Goal: Information Seeking & Learning: Learn about a topic

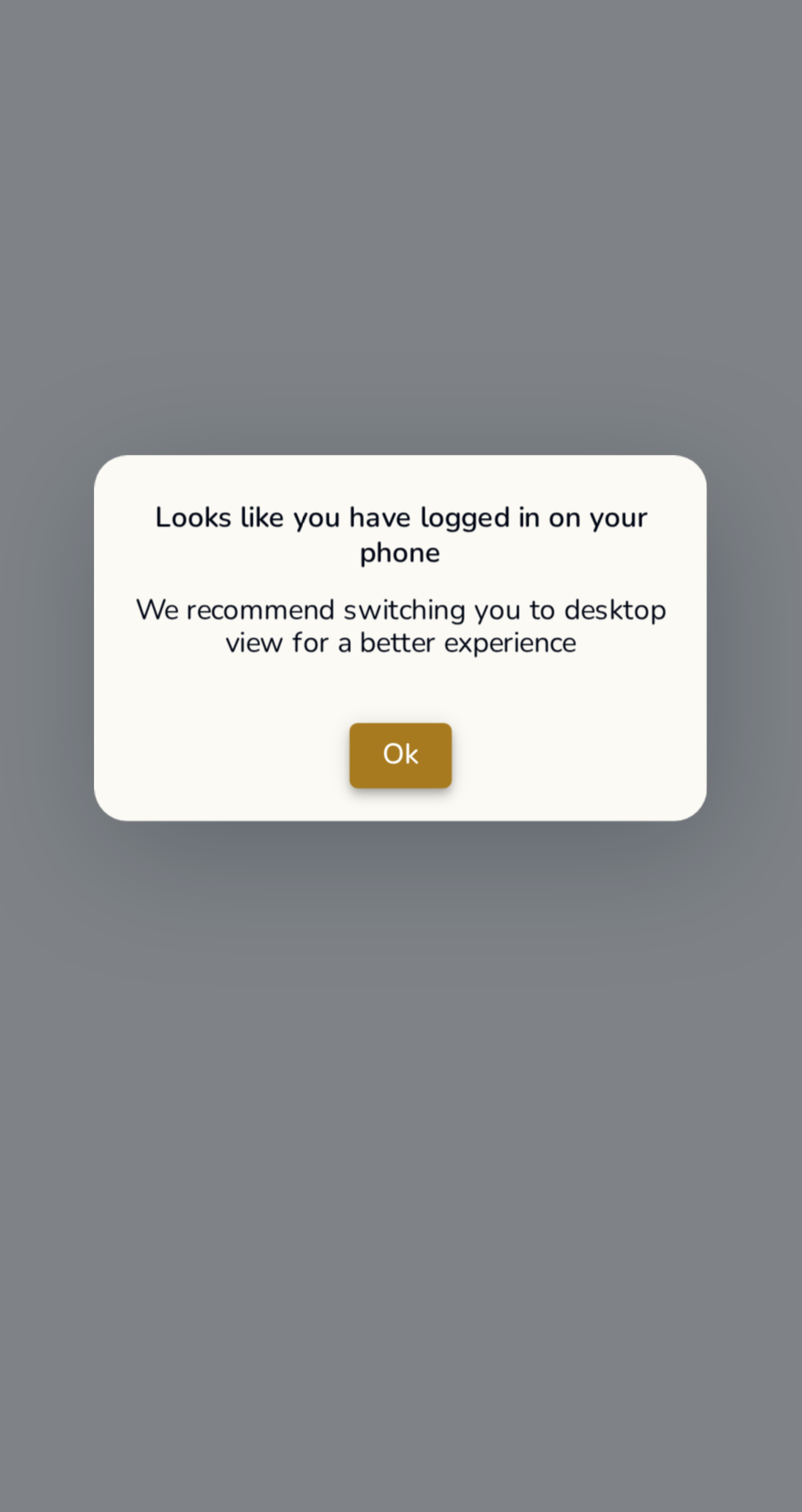
click at [401, 757] on span "Ok" at bounding box center [401, 753] width 15 height 17
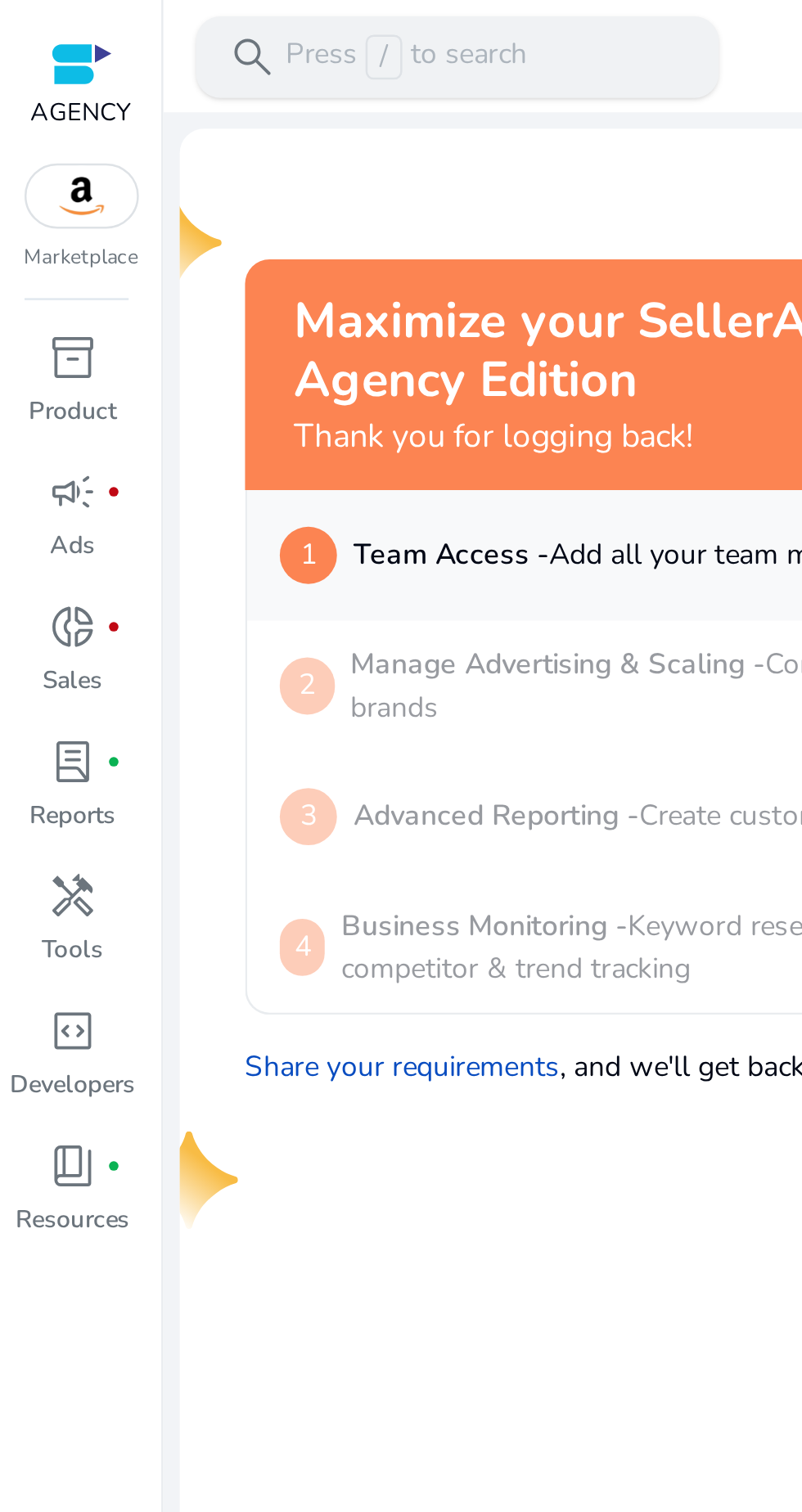
click at [161, 24] on p "Press / to search" at bounding box center [163, 23] width 97 height 18
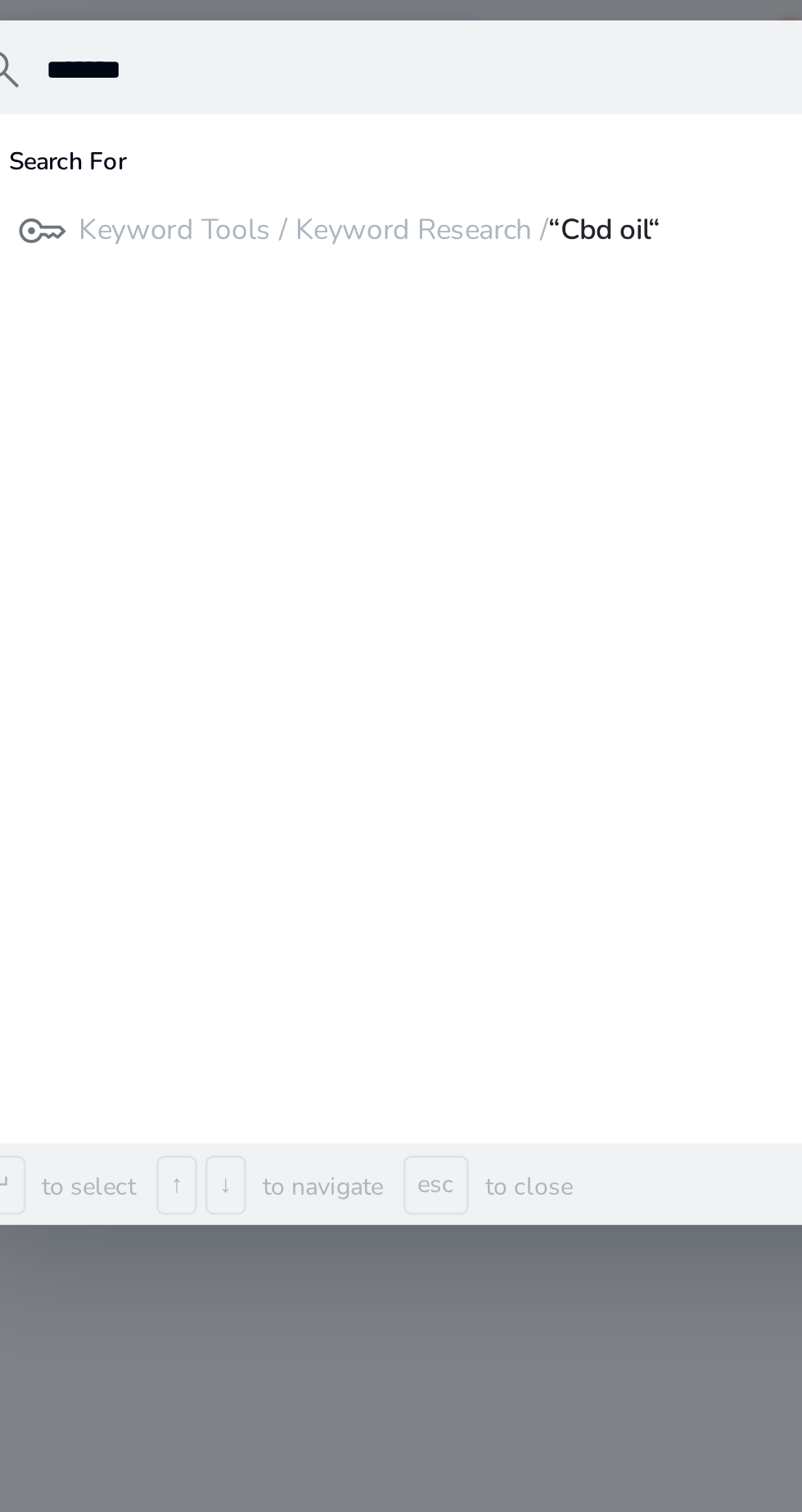
type input "*******"
click at [213, 96] on p "Keyword Tools / Keyword Research / “Cbd oil“" at bounding box center [241, 92] width 233 height 16
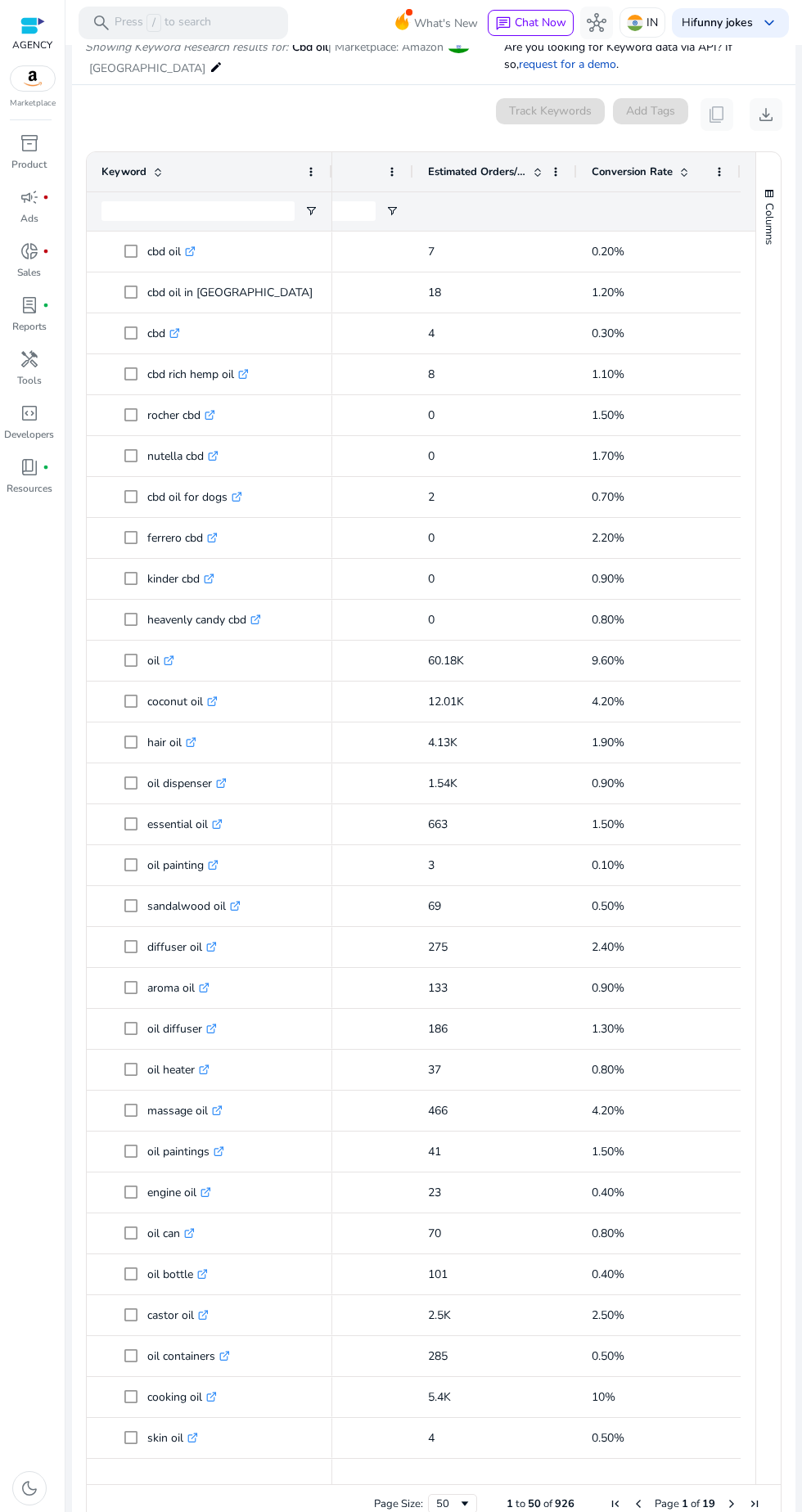
click at [22, 77] on img at bounding box center [33, 78] width 44 height 25
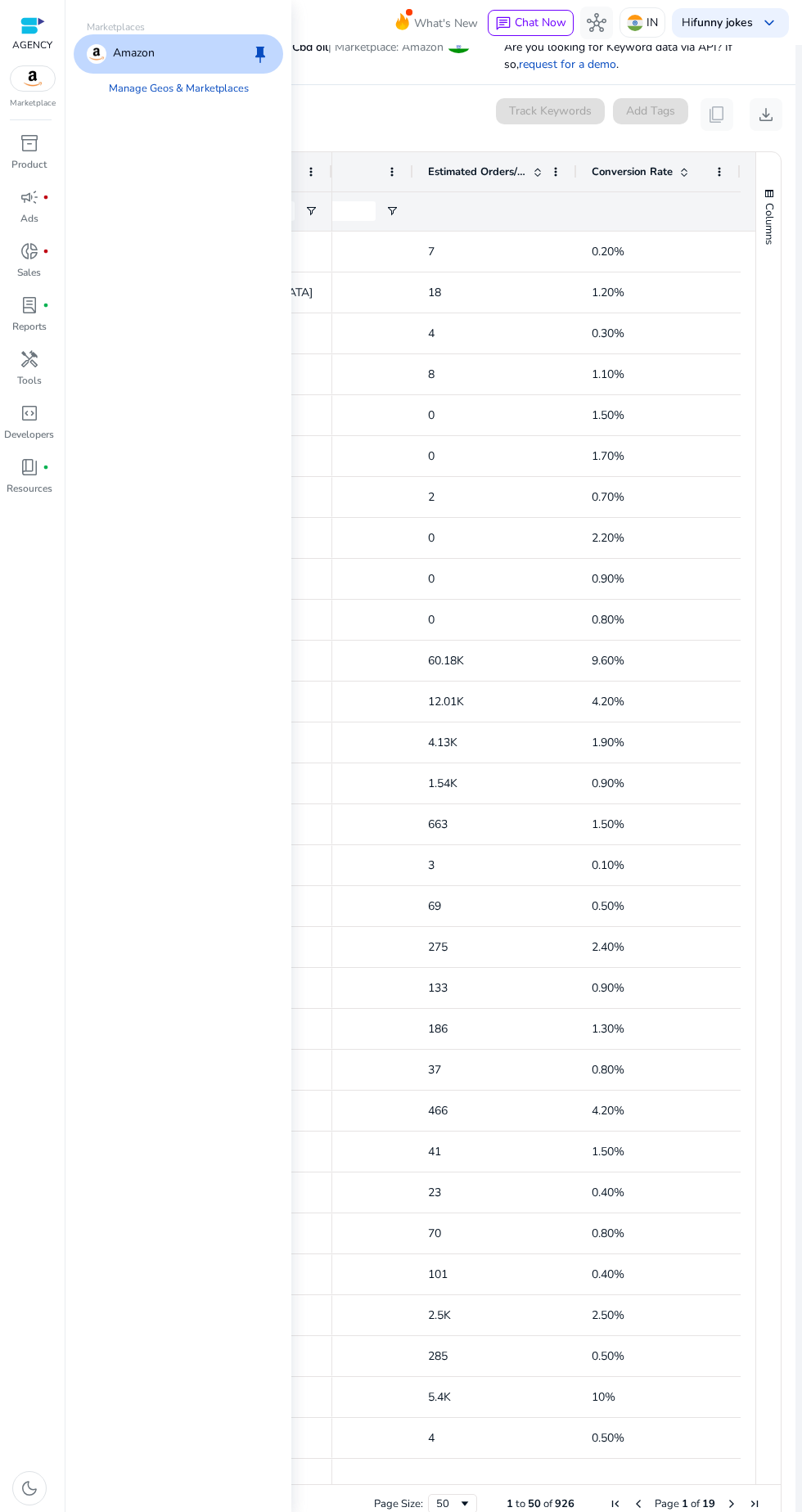
click at [401, 120] on div "0 keyword(s) selected Track Keywords Add Tags content_copy download" at bounding box center [433, 114] width 697 height 33
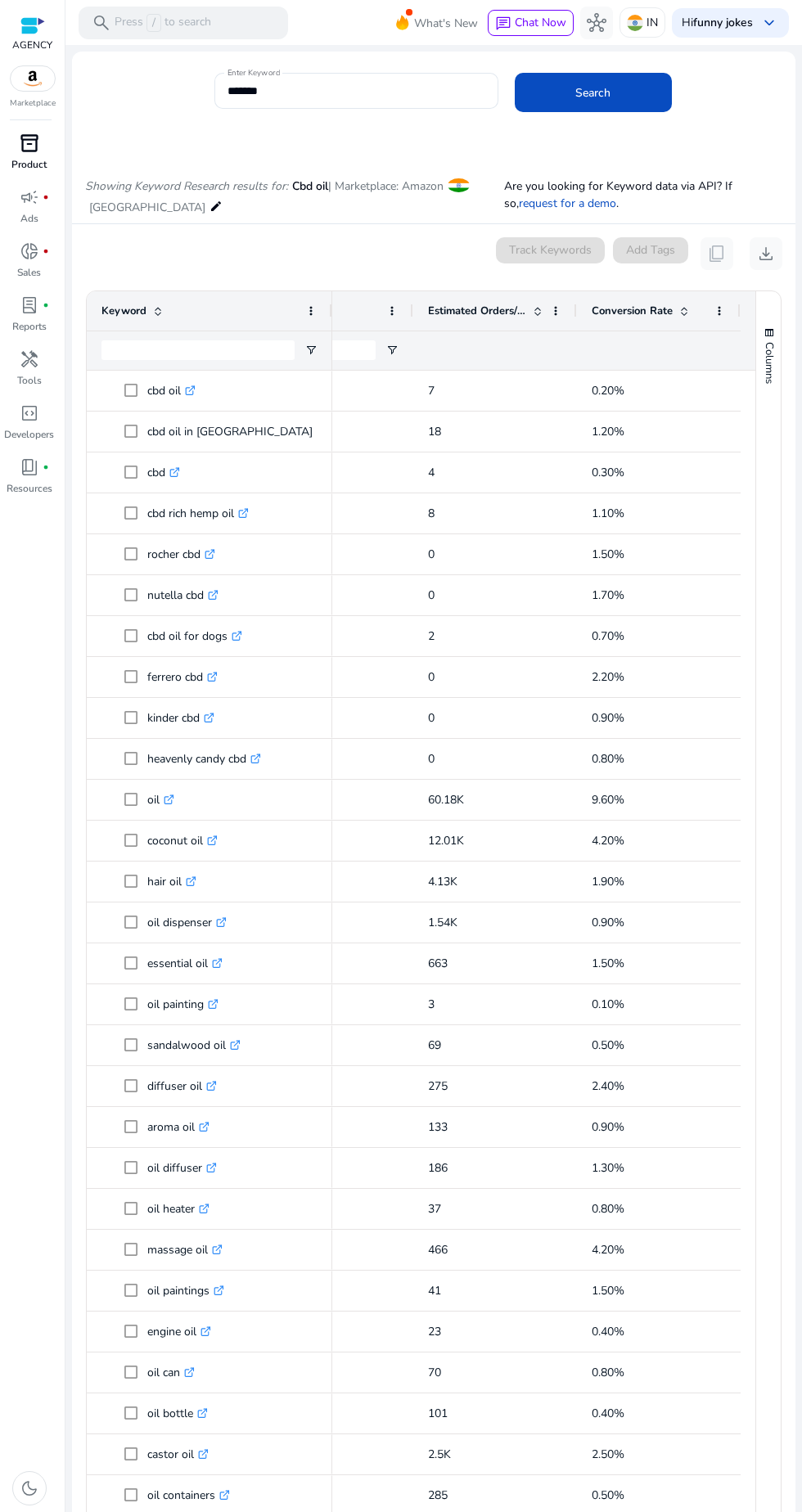
click at [21, 155] on link "inventory_2 Product" at bounding box center [29, 156] width 59 height 54
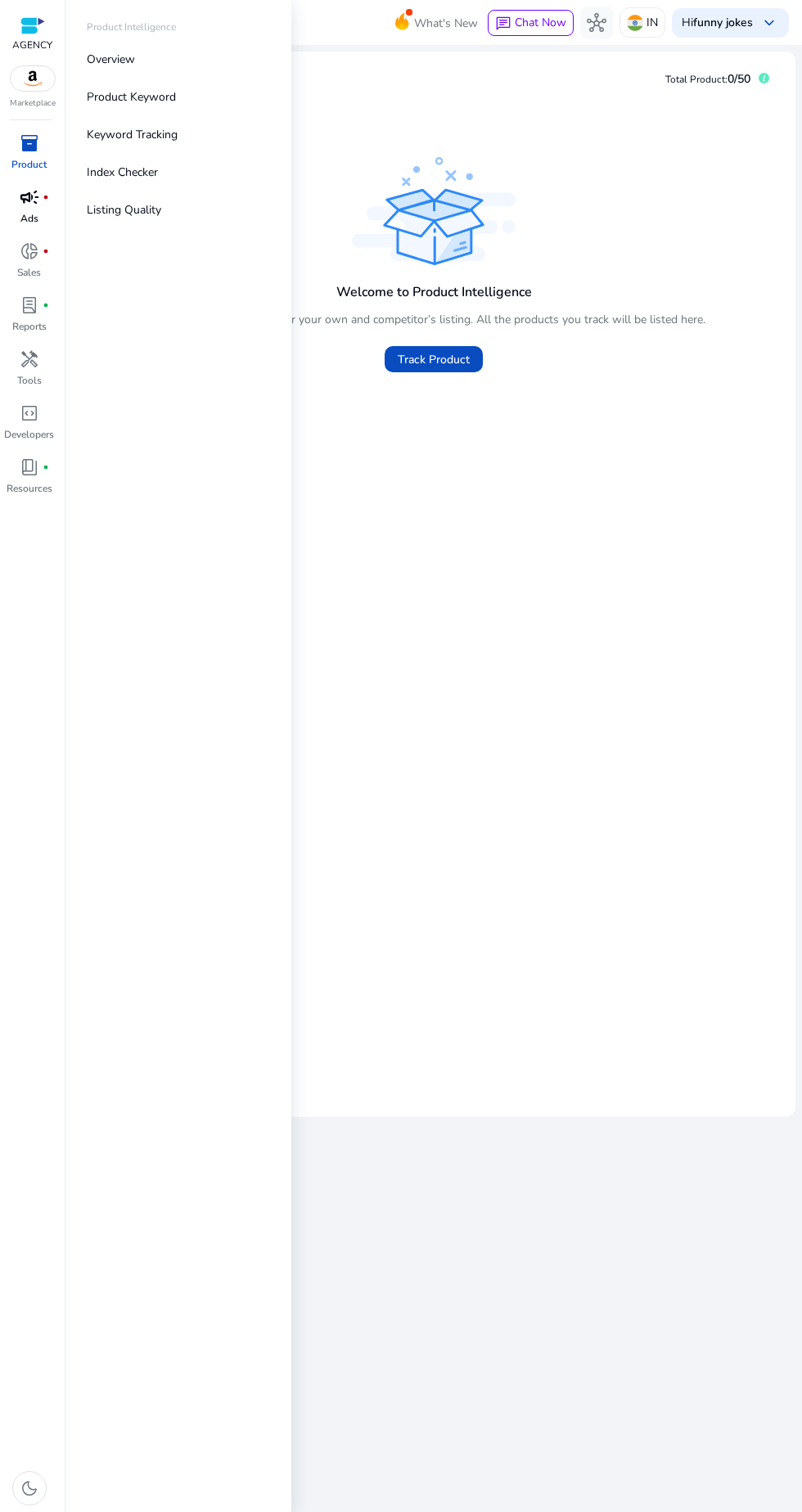
click at [27, 205] on span "campaign" at bounding box center [28, 197] width 19 height 19
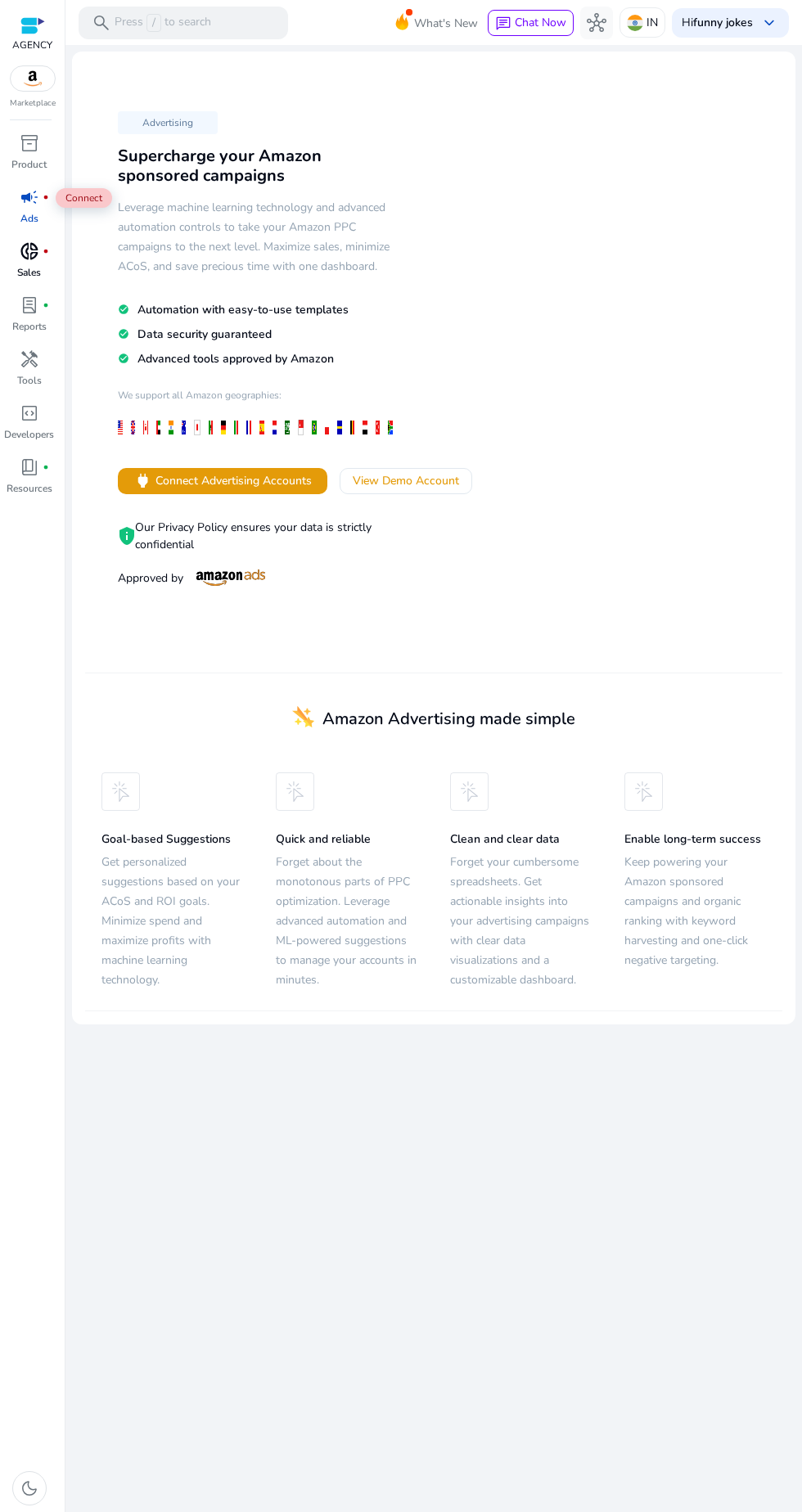
click at [45, 251] on span "fiber_manual_record" at bounding box center [46, 251] width 6 height 6
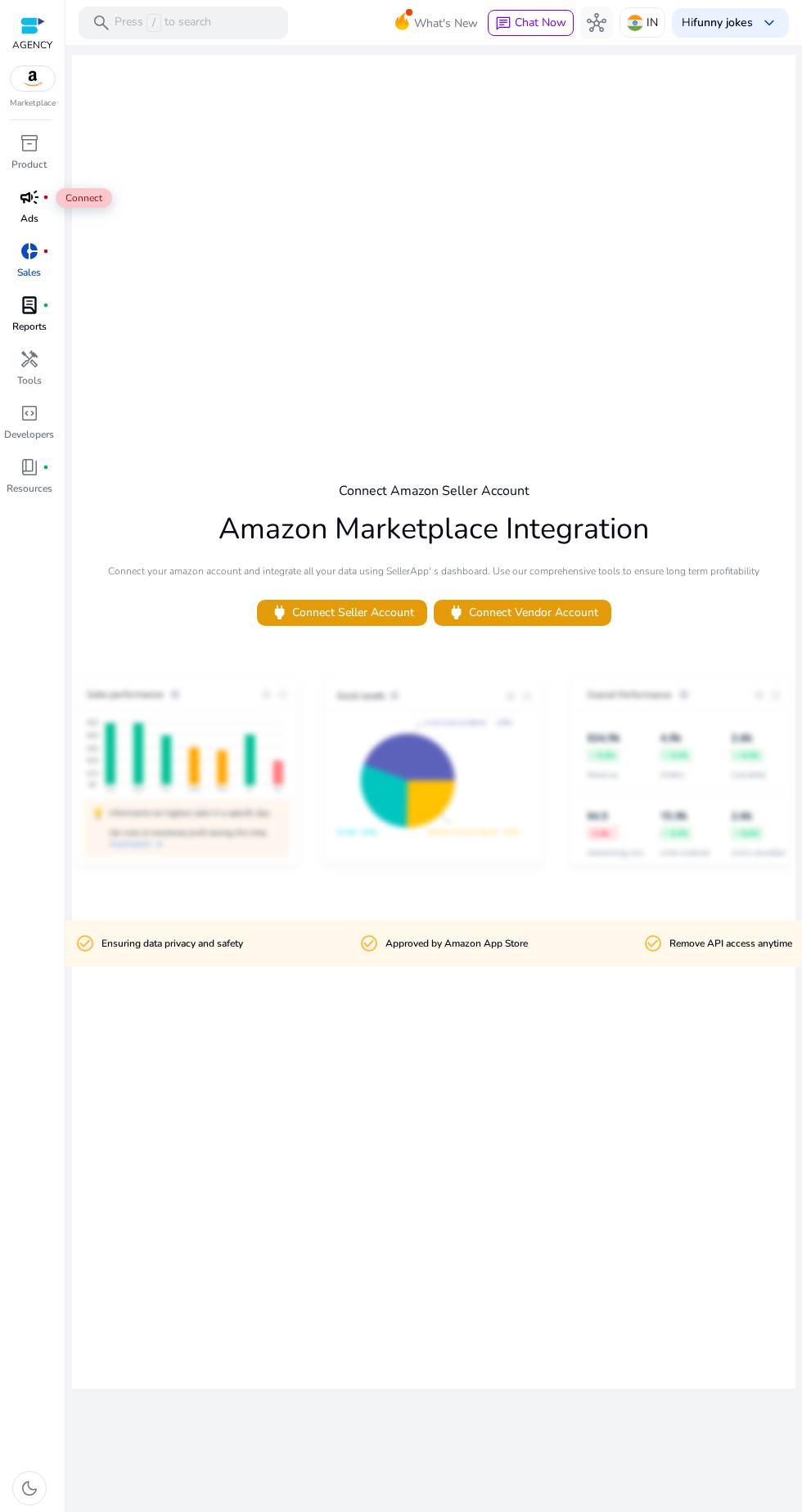
click at [45, 305] on span "fiber_manual_record" at bounding box center [46, 305] width 6 height 6
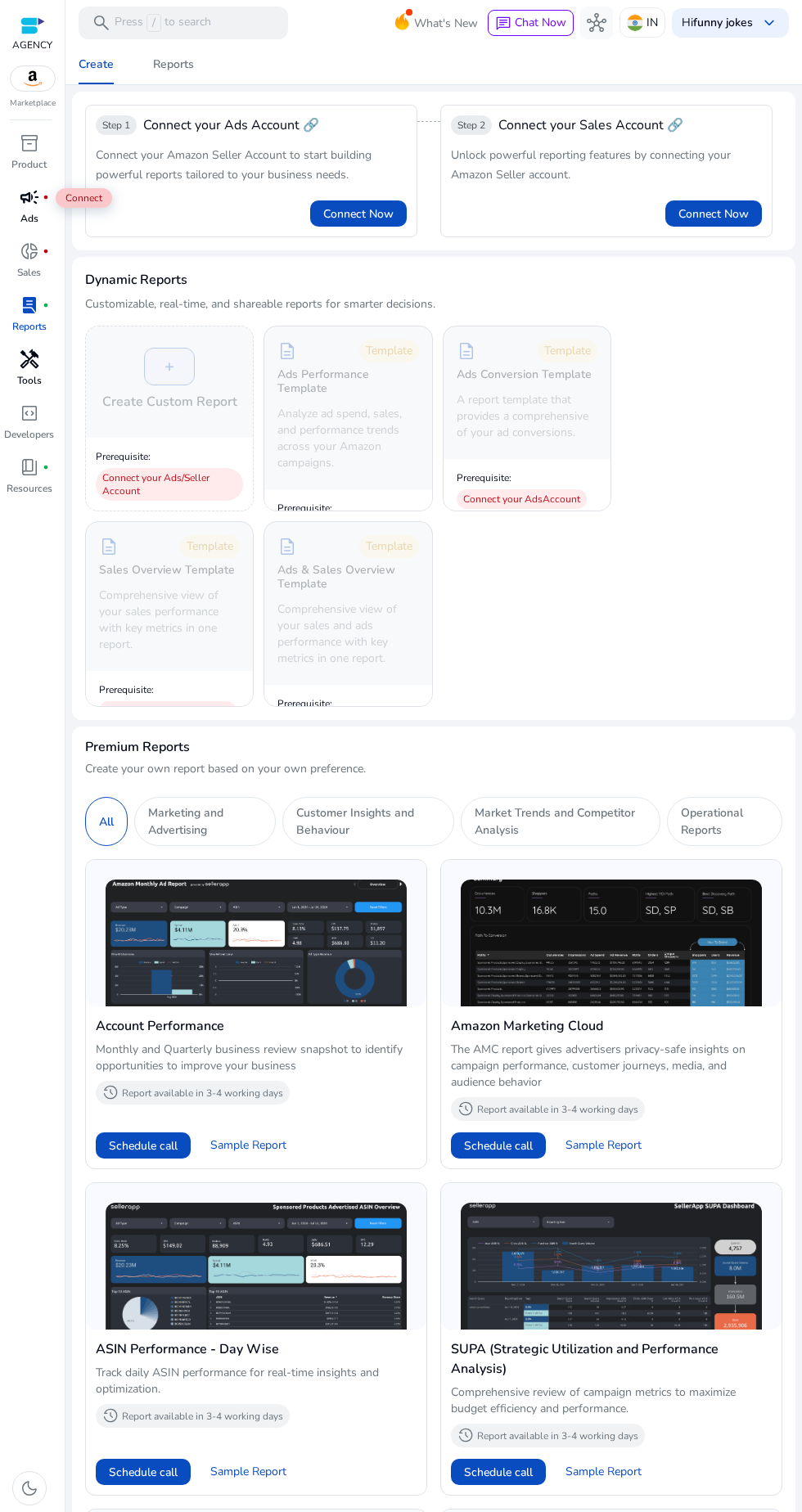
click at [30, 366] on span "handyman" at bounding box center [28, 359] width 19 height 19
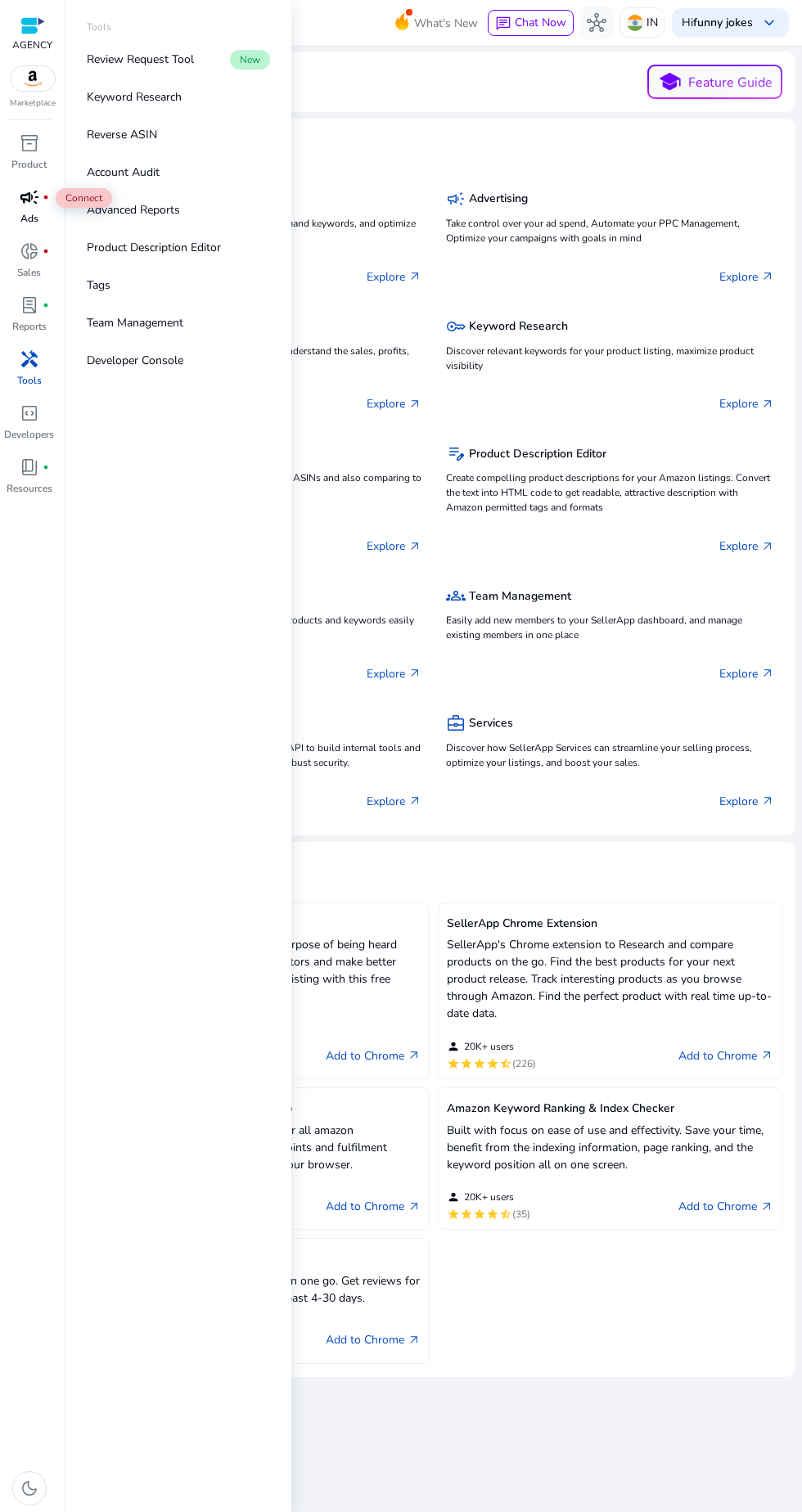
click at [608, 1351] on div "Amazon Keyword Research Tool Tailor make your listing for the sole purpose of b…" at bounding box center [433, 1128] width 697 height 471
click at [408, 140] on div "Features (10)" at bounding box center [433, 150] width 697 height 37
click at [620, 1368] on mat-card "Chrome Extensions (5) Amazon Keyword Research Tool Tailor make your listing for…" at bounding box center [433, 1109] width 723 height 535
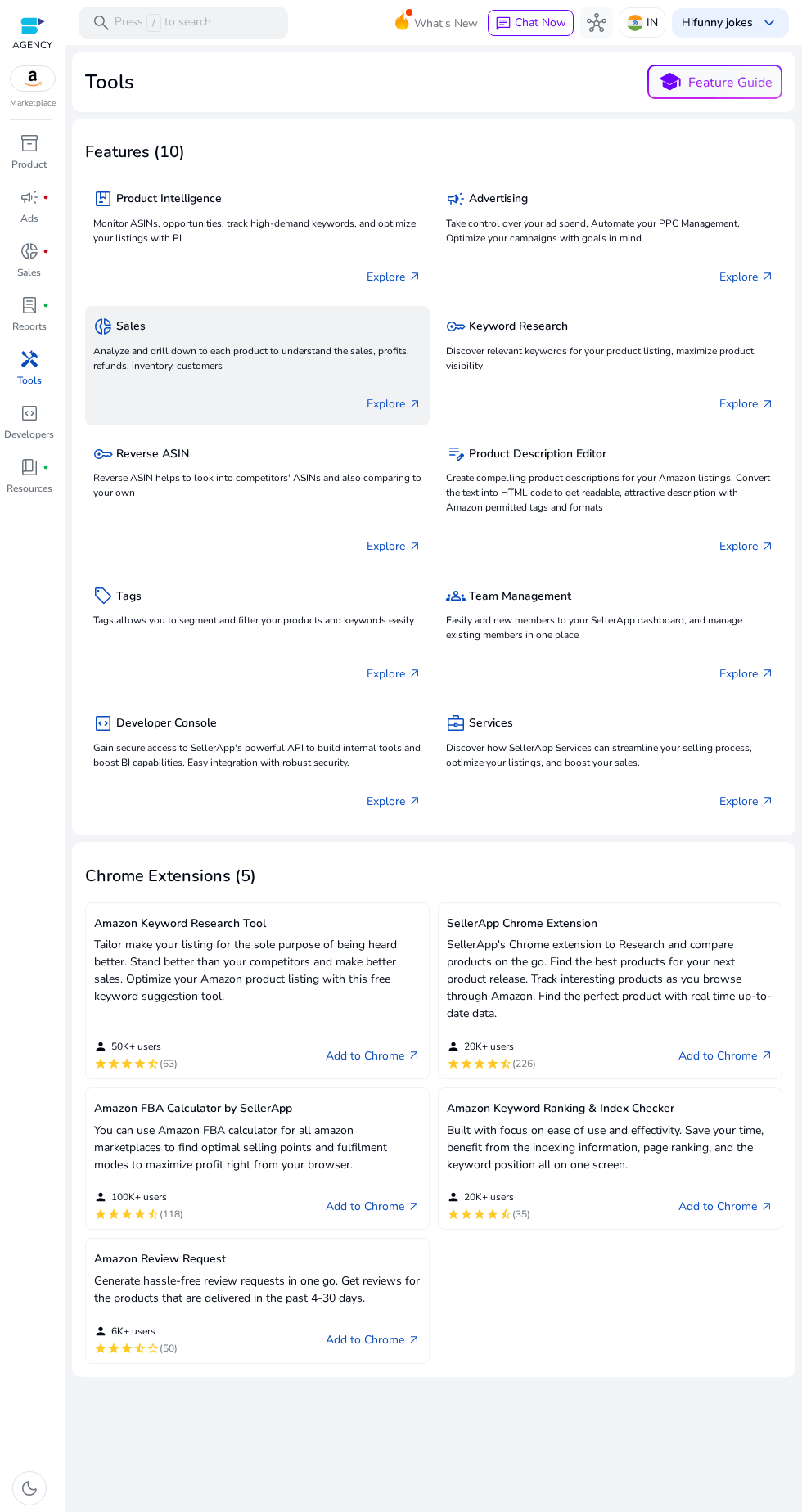
click at [191, 320] on div "donut_small Sales" at bounding box center [257, 326] width 328 height 24
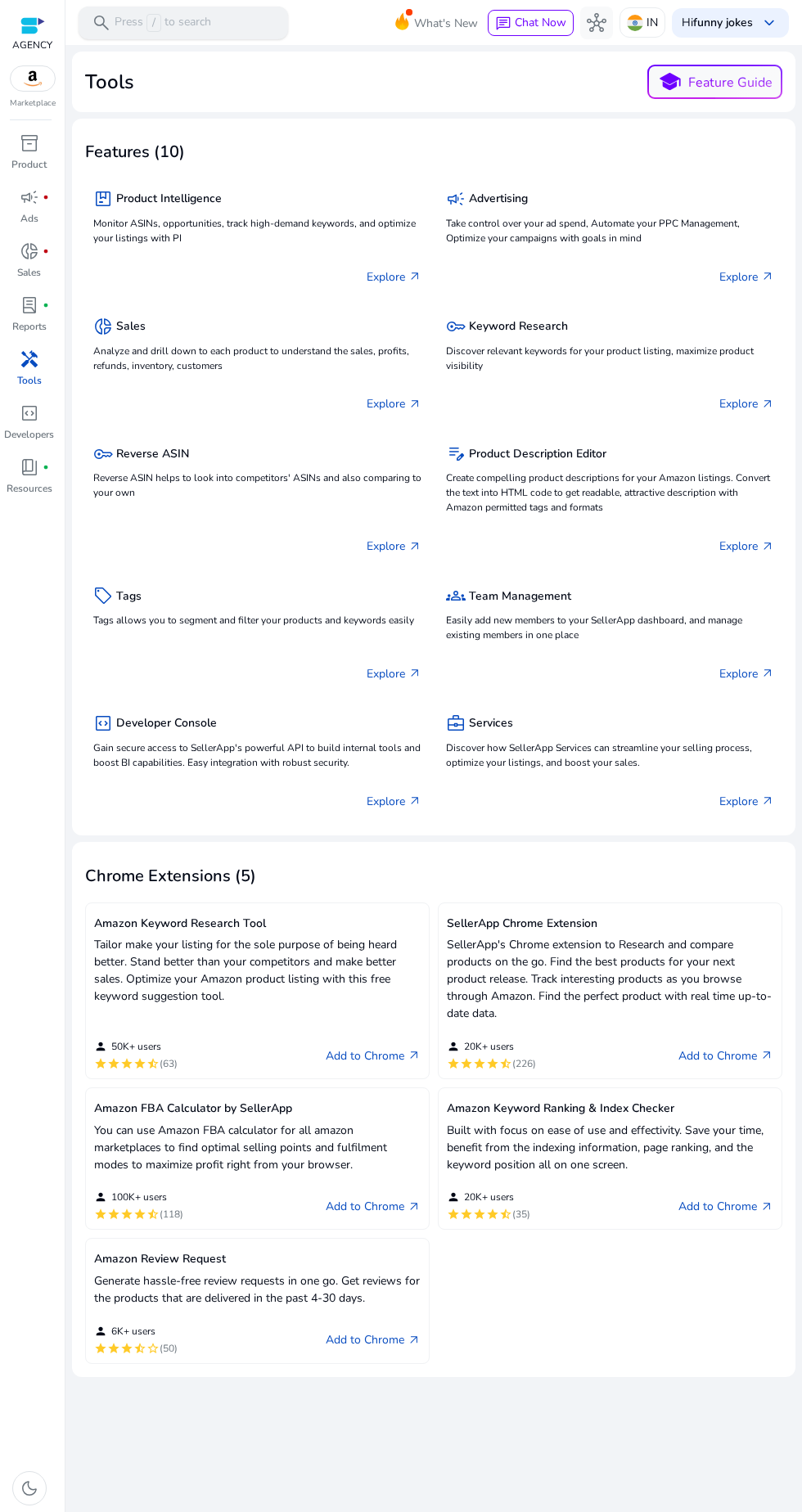
click at [198, 21] on p "Press / to search" at bounding box center [163, 23] width 97 height 18
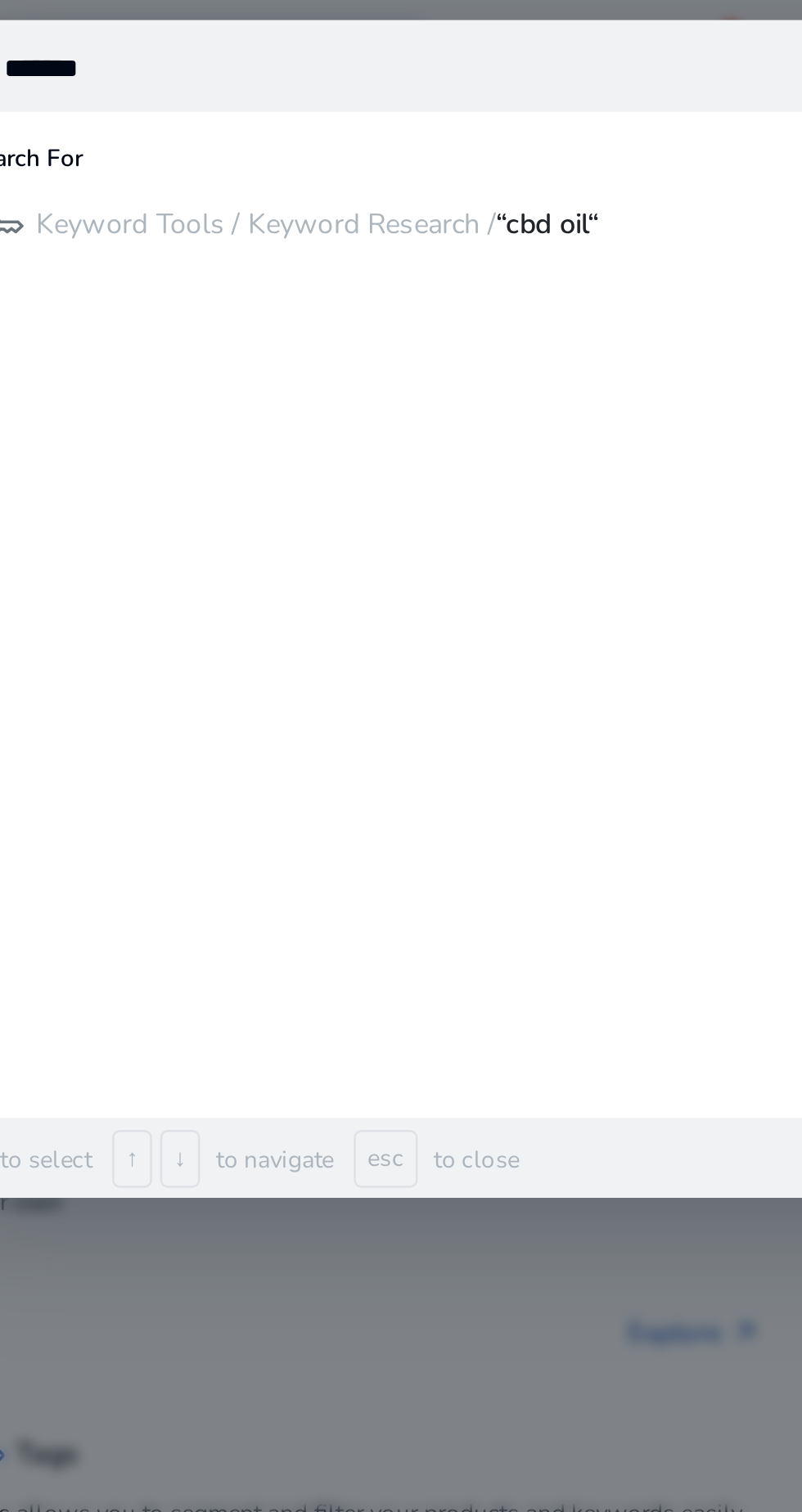
type input "*******"
click at [222, 96] on p "Keyword Tools / Keyword Research / “cbd oil“" at bounding box center [240, 92] width 230 height 16
